Goal: Information Seeking & Learning: Learn about a topic

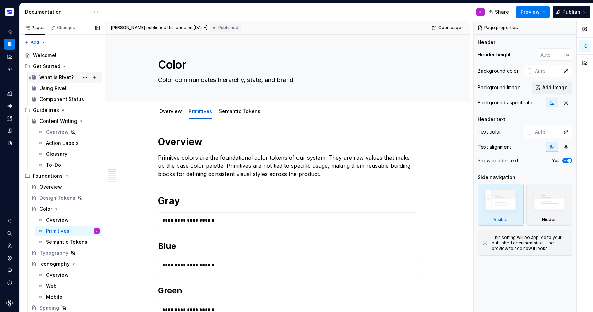
click at [65, 76] on div "What is Rivet?" at bounding box center [56, 77] width 34 height 7
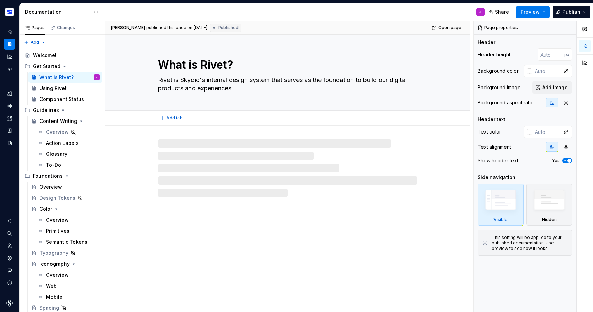
click at [254, 83] on textarea "Rivet is Skydio's internal design system that serves as the foundation to build…" at bounding box center [287, 84] width 260 height 19
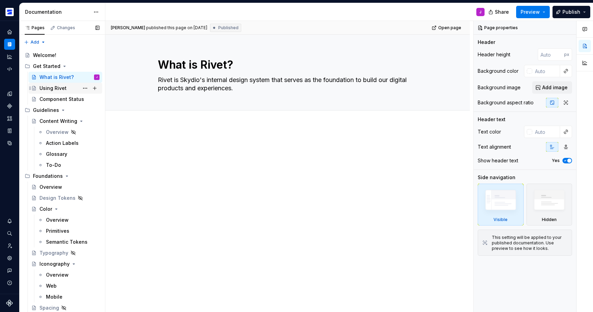
click at [56, 87] on div "Using Rivet" at bounding box center [52, 88] width 27 height 7
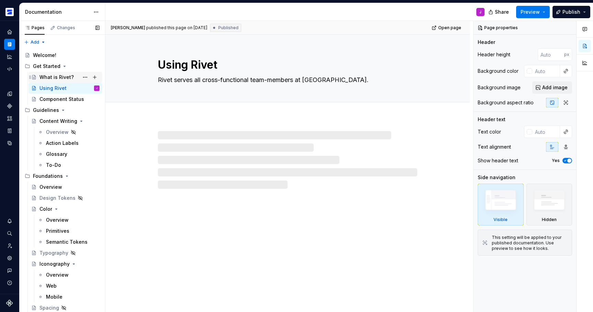
click at [60, 77] on div "What is Rivet?" at bounding box center [56, 77] width 34 height 7
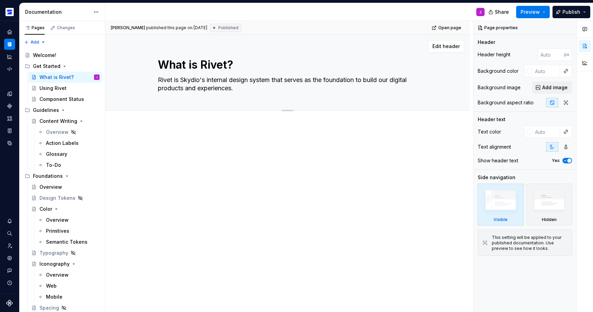
click at [190, 76] on textarea "Rivet is Skydio's internal design system that serves as the foundation to build…" at bounding box center [287, 84] width 260 height 19
click at [193, 80] on textarea "Rivet is Skydio's internal design system that serves as the foundation to build…" at bounding box center [287, 84] width 260 height 19
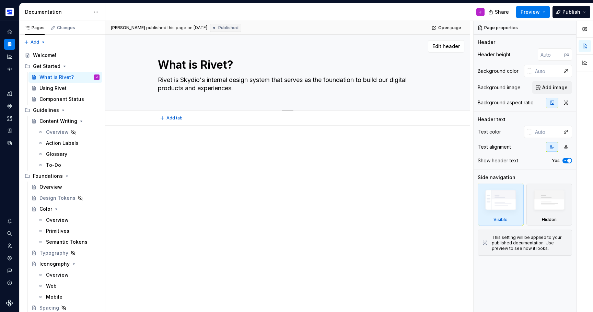
click at [193, 80] on textarea "Rivet is Skydio's internal design system that serves as the foundation to build…" at bounding box center [287, 84] width 260 height 19
type textarea "*"
